Goal: Navigation & Orientation: Find specific page/section

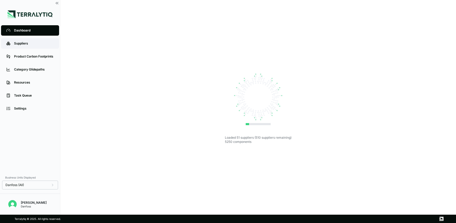
click at [29, 42] on div "Suppliers" at bounding box center [34, 43] width 40 height 4
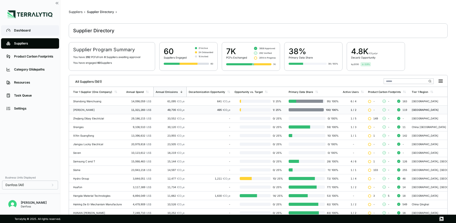
click at [12, 31] on link "Dashboard" at bounding box center [30, 30] width 58 height 10
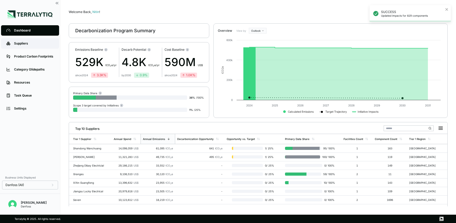
click at [16, 42] on div "Suppliers" at bounding box center [34, 43] width 40 height 4
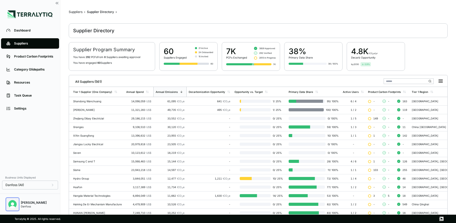
click at [12, 204] on img "Open user button" at bounding box center [12, 204] width 8 height 8
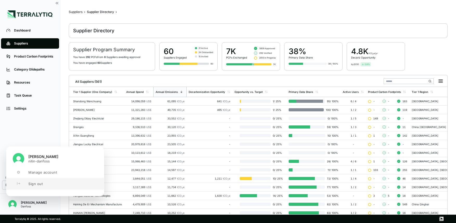
click at [27, 185] on button "Sign out" at bounding box center [55, 183] width 97 height 11
